Goal: Task Accomplishment & Management: Use online tool/utility

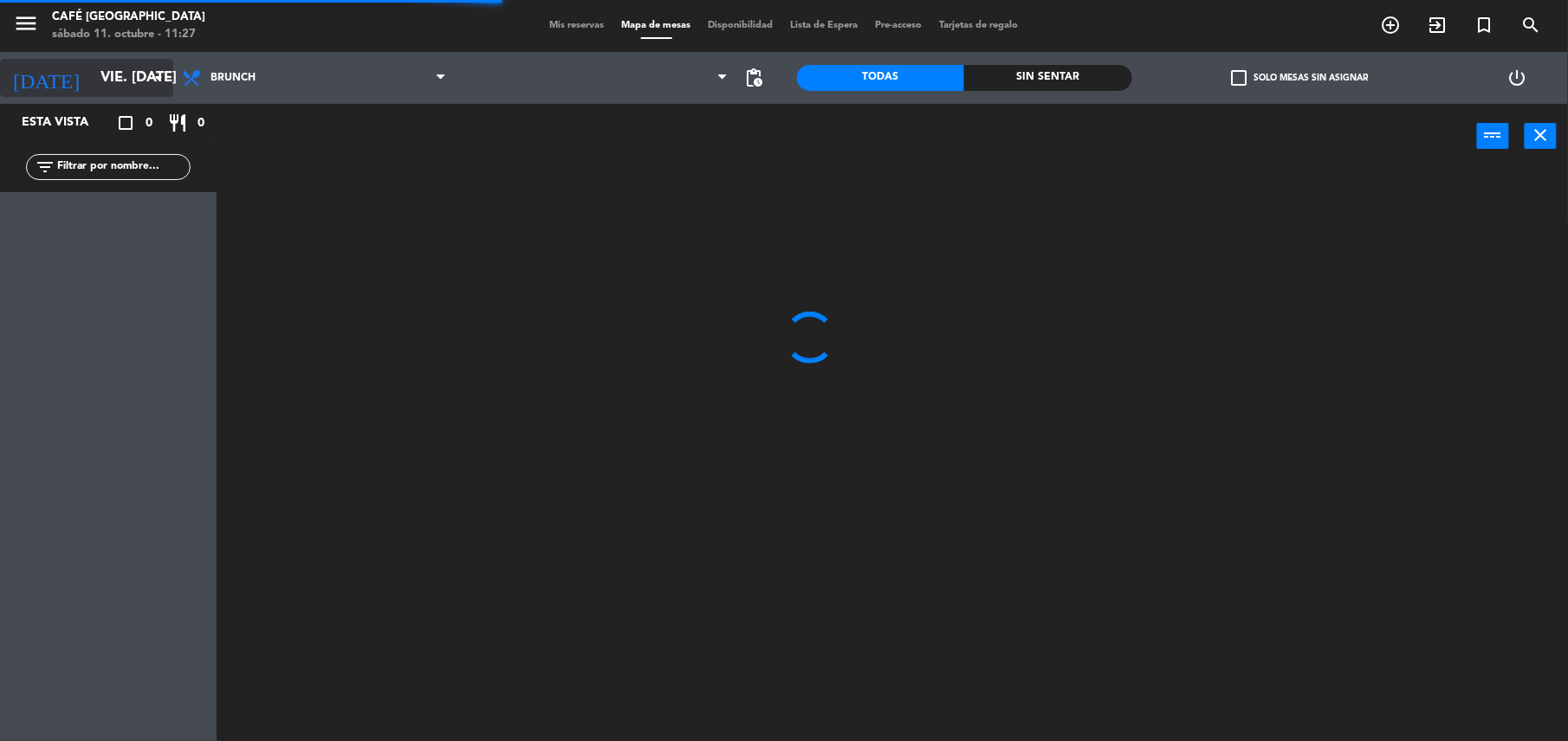
click at [92, 94] on input "vie. [DATE]" at bounding box center [184, 78] width 186 height 34
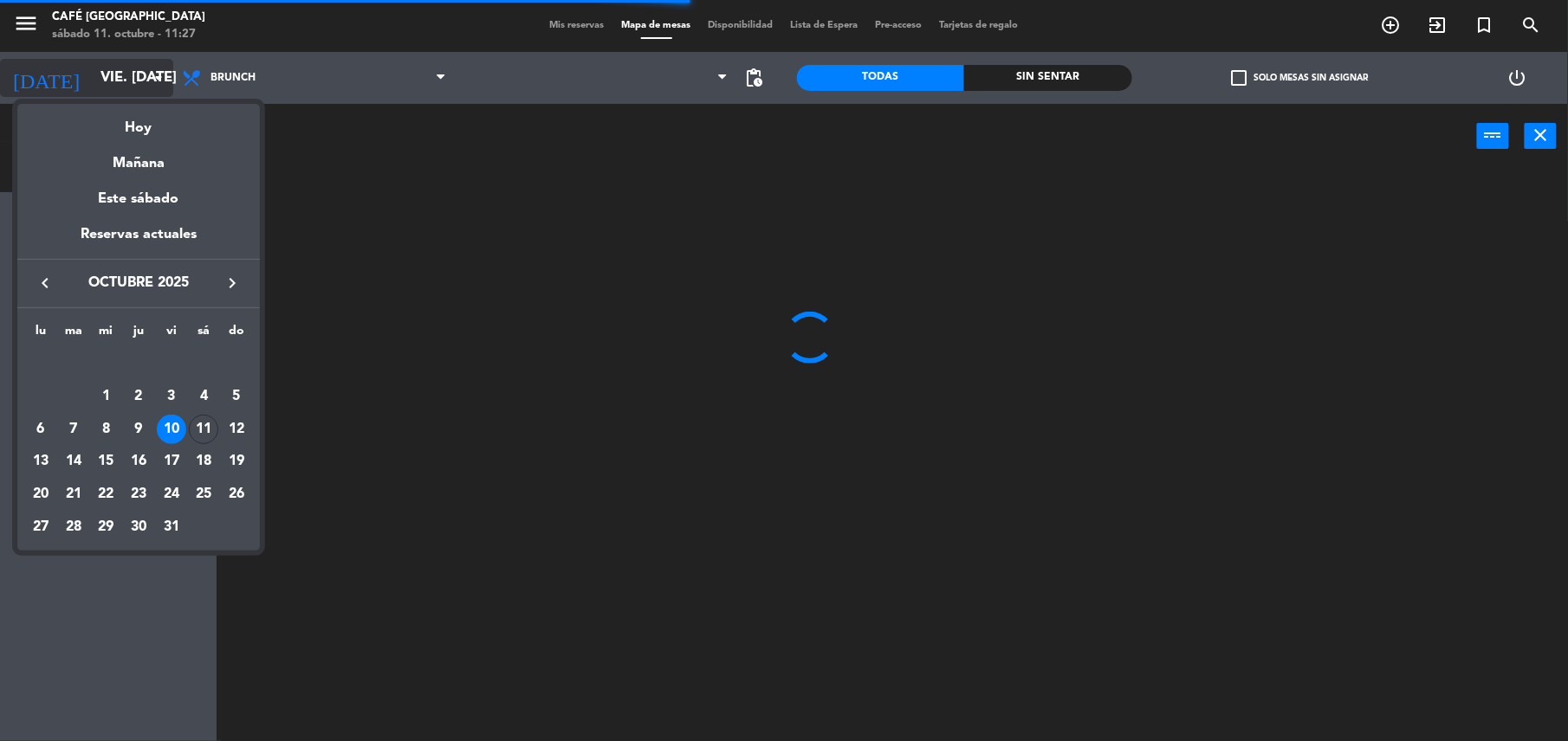
click at [202, 95] on div "semana que viene esta semana semana previa misma semana del año anterior Hoy Ma…" at bounding box center [138, 323] width 243 height 455
click at [265, 80] on div at bounding box center [784, 370] width 1568 height 741
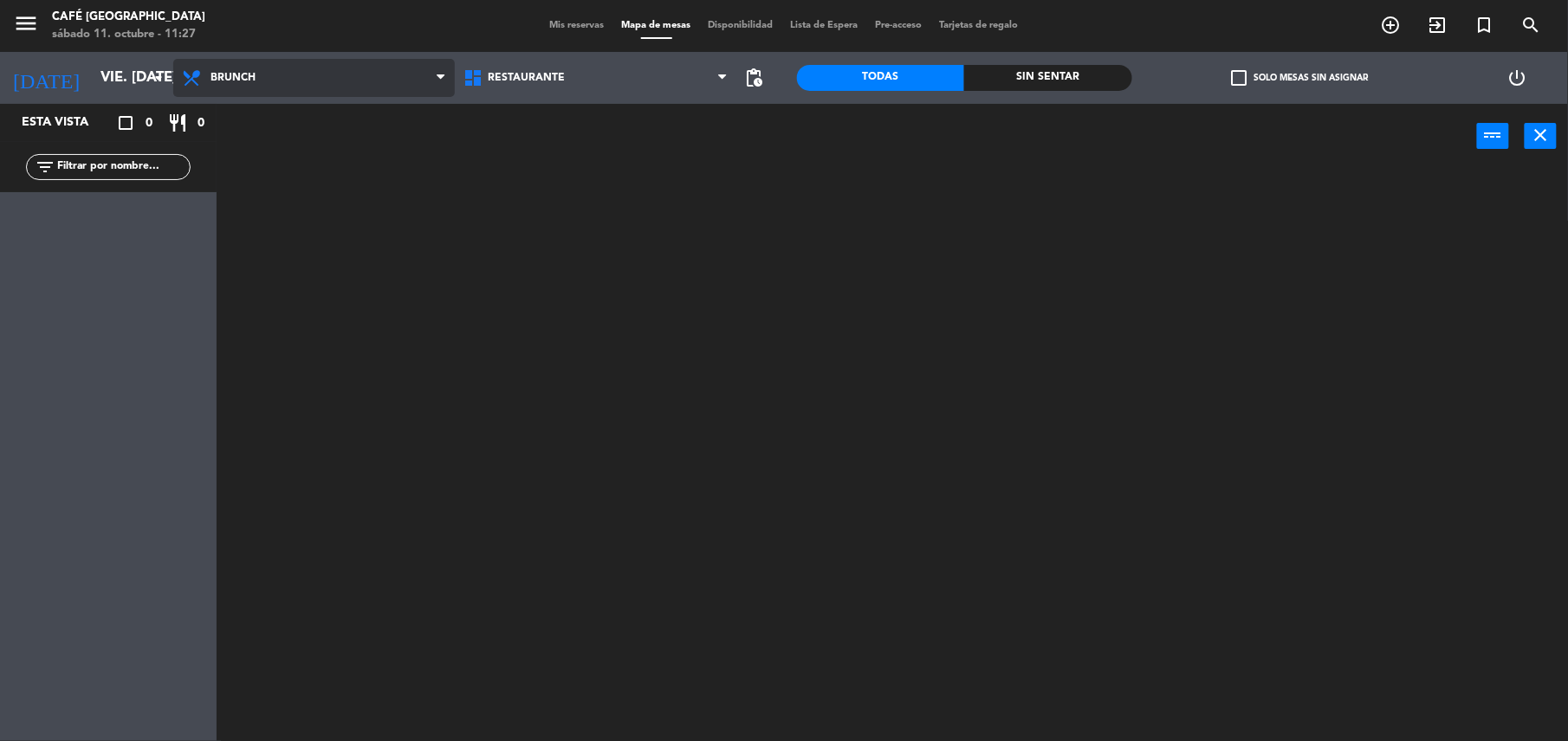
click at [268, 69] on span "Brunch" at bounding box center [314, 77] width 281 height 38
click at [262, 152] on ng-component "menu Café Museo Larco sábado 11. octubre - 11:27 Mis reservas Mapa de mesas Dis…" at bounding box center [784, 372] width 1568 height 745
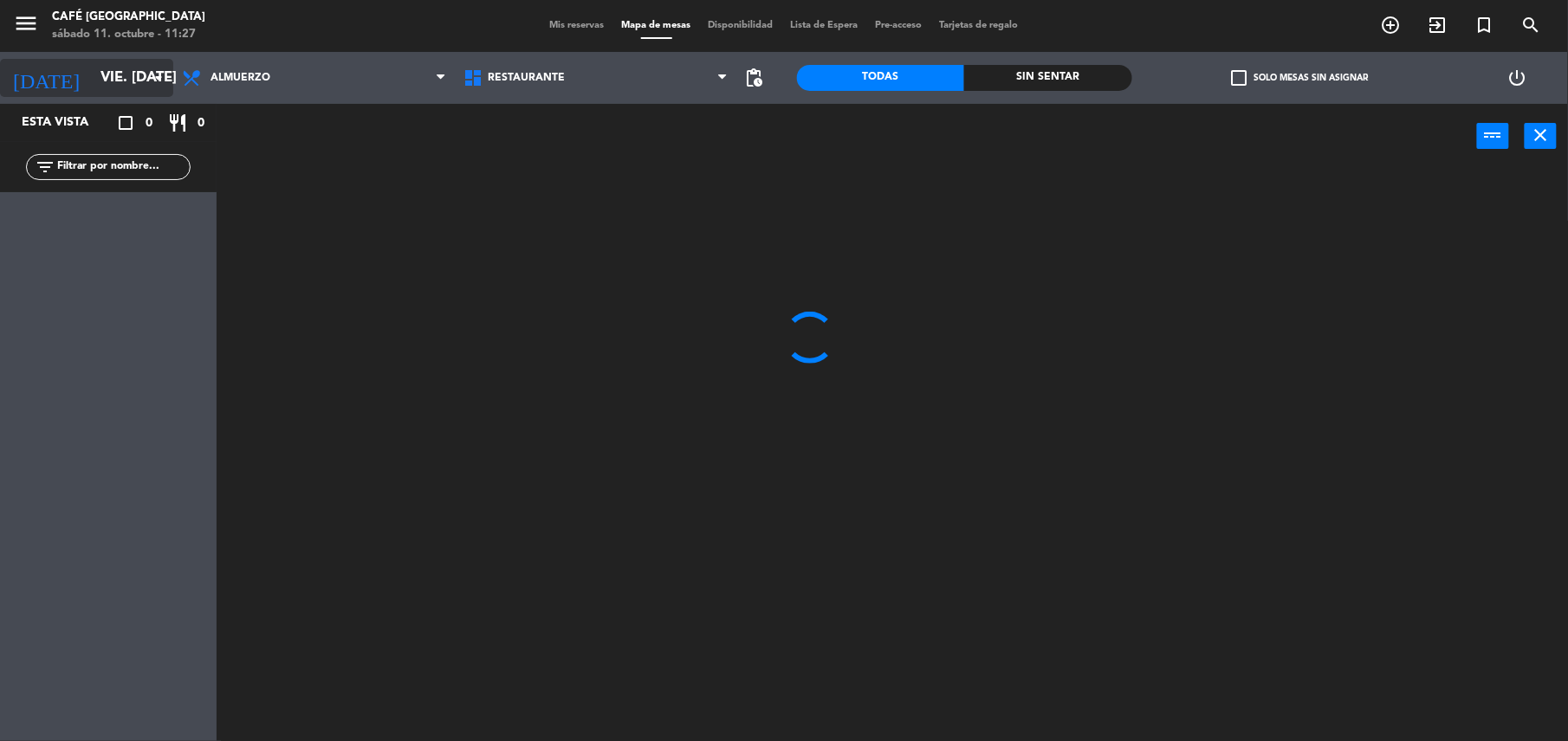
click at [133, 75] on input "vie. [DATE]" at bounding box center [184, 78] width 186 height 34
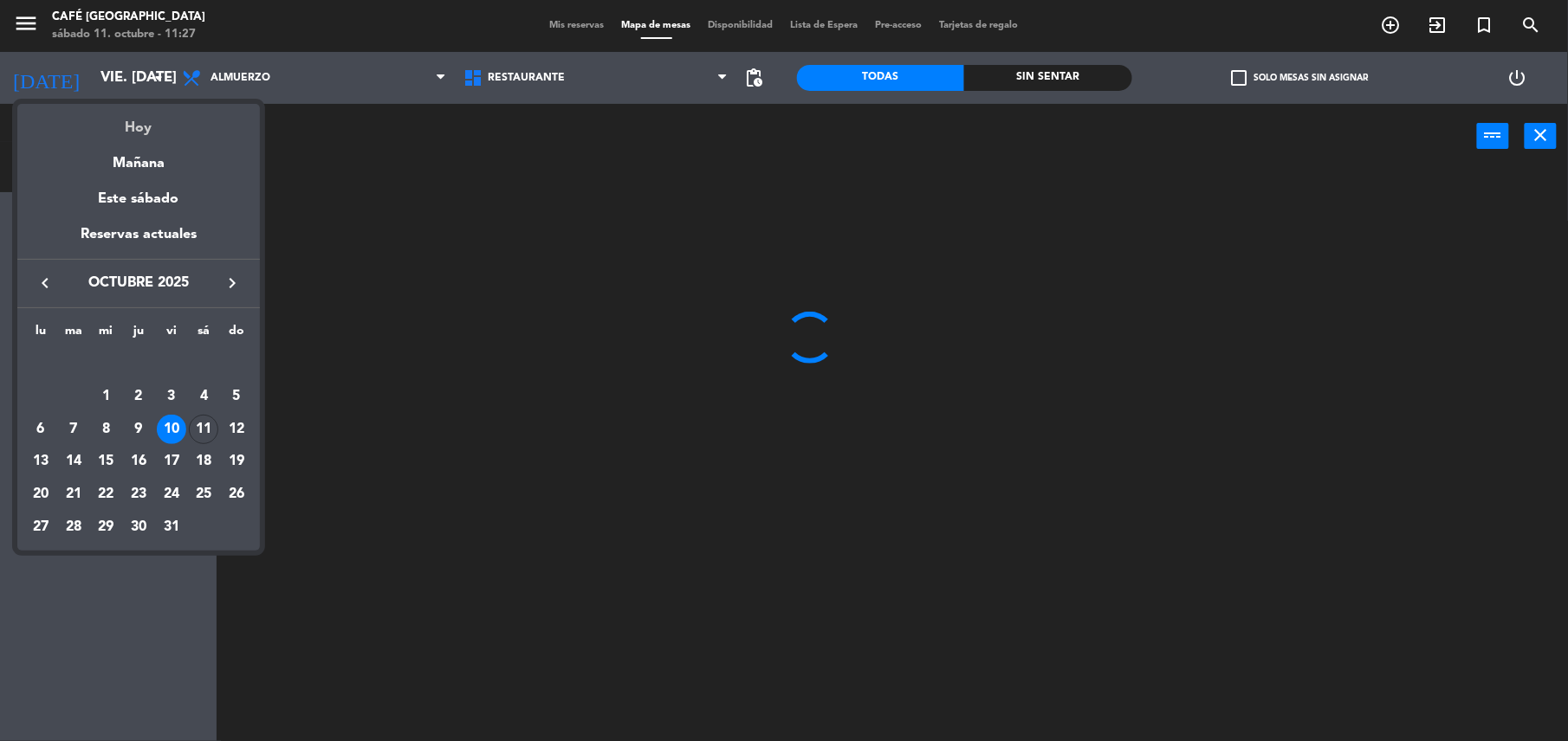
click at [153, 116] on div "Hoy" at bounding box center [138, 122] width 243 height 36
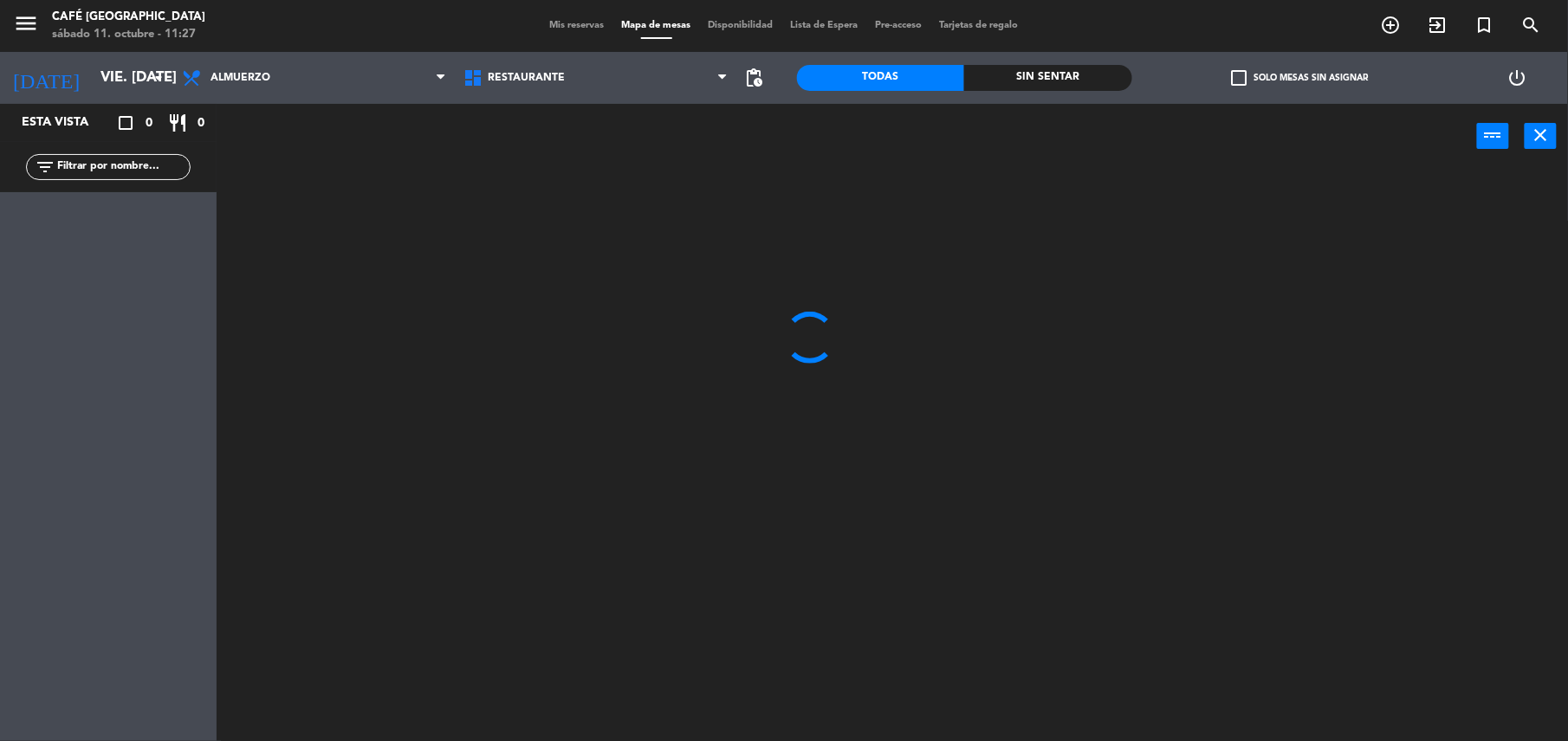
type input "sáb. [DATE]"
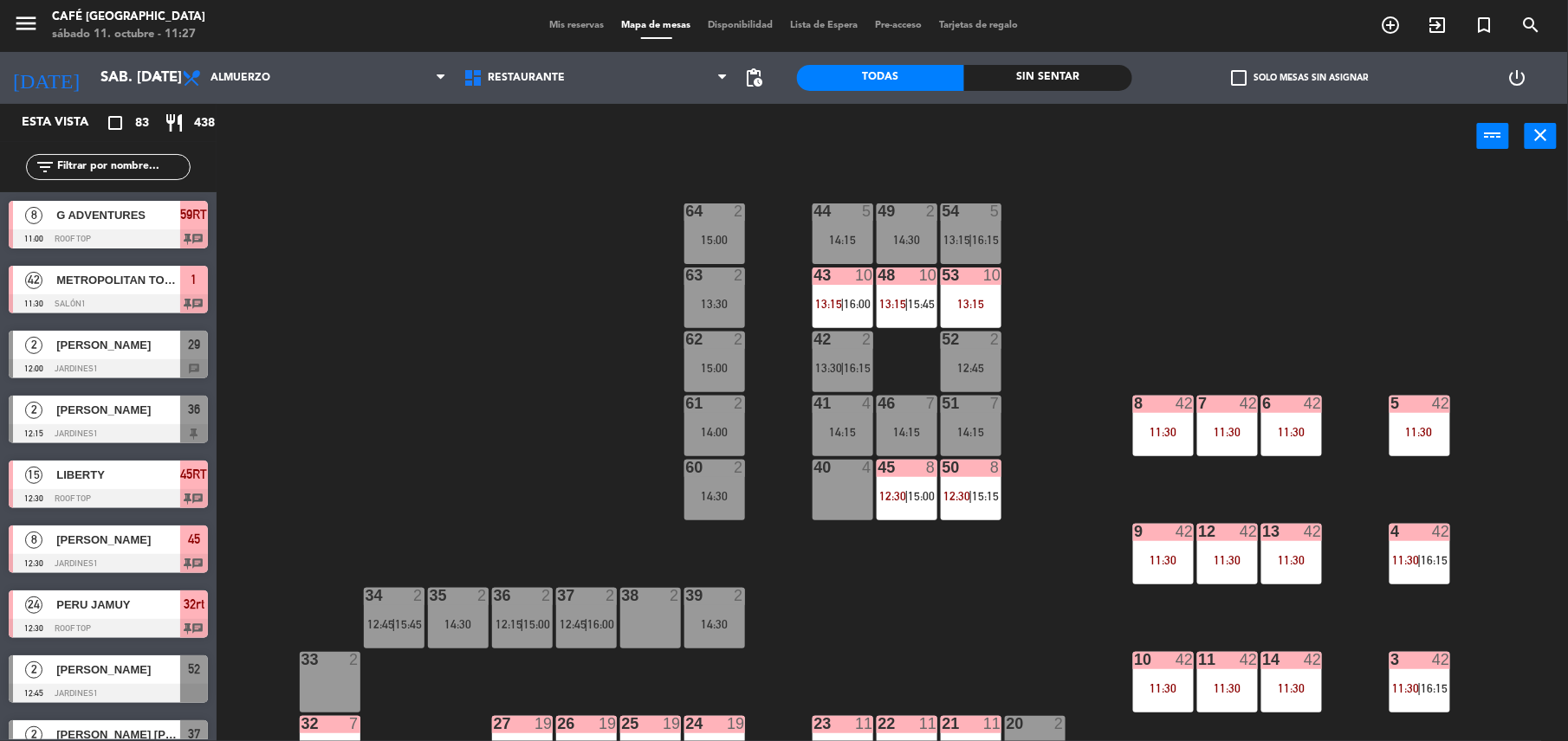
click at [348, 360] on div "44 5 14:15 49 2 14:30 54 5 13:15 | 16:15 64 2 15:00 48 10 13:15 | 15:45 53 10 1…" at bounding box center [900, 458] width 1336 height 572
